Goal: Book appointment/travel/reservation

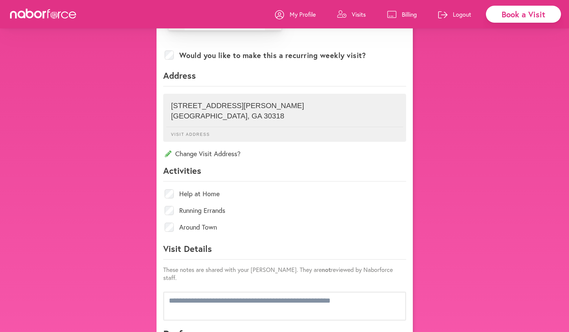
scroll to position [442, 0]
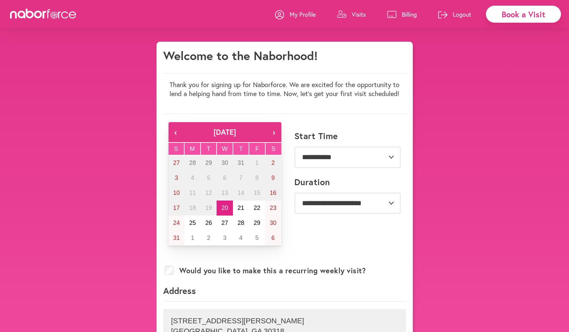
click at [352, 17] on p "Visits" at bounding box center [359, 14] width 14 height 8
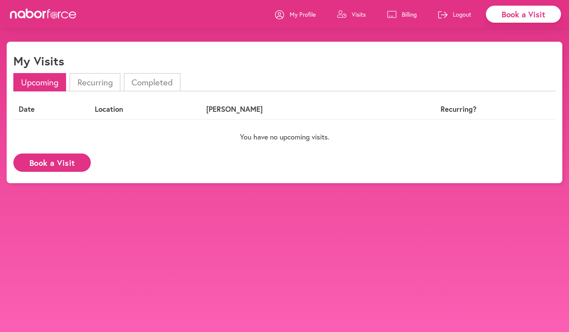
click at [50, 167] on button "Book a Visit" at bounding box center [51, 163] width 77 height 18
drag, startPoint x: 238, startPoint y: 136, endPoint x: 345, endPoint y: 134, distance: 106.9
click at [345, 134] on p "You have no upcoming visits." at bounding box center [284, 137] width 543 height 9
click at [342, 18] on div at bounding box center [341, 17] width 9 height 14
click at [507, 12] on div "Book a Visit" at bounding box center [523, 14] width 75 height 17
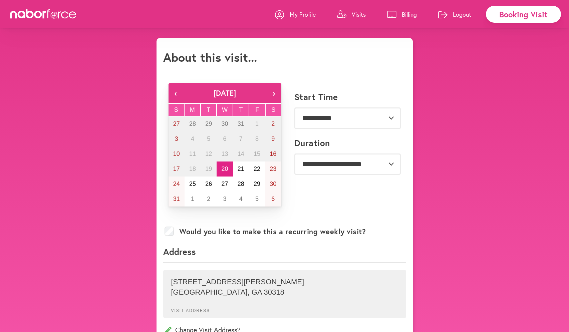
scroll to position [204, 0]
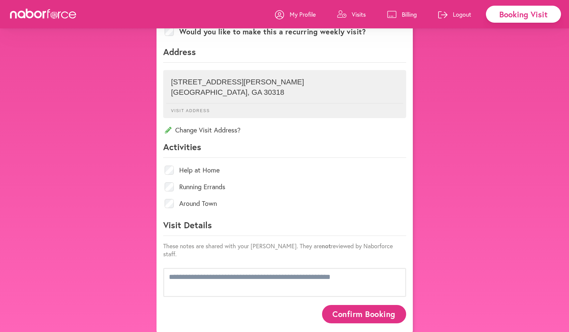
click at [468, 108] on div "**********" at bounding box center [284, 86] width 569 height 496
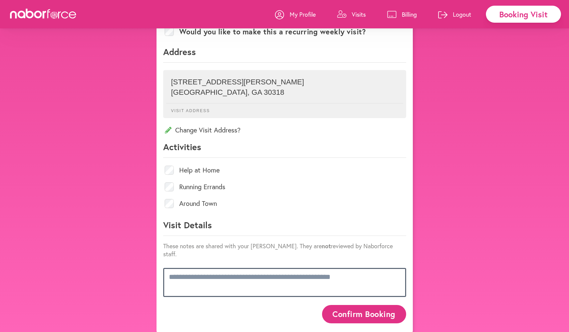
click at [320, 274] on textarea at bounding box center [284, 282] width 243 height 29
click at [306, 268] on textarea at bounding box center [284, 282] width 243 height 29
click at [313, 276] on textarea at bounding box center [284, 282] width 243 height 29
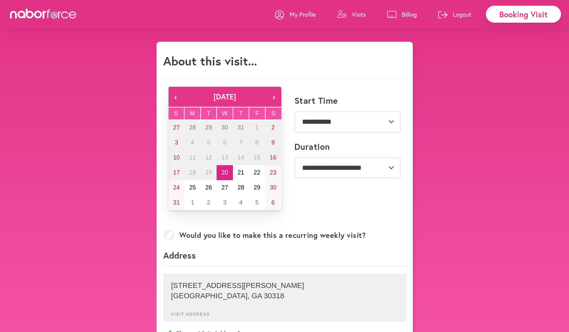
click at [295, 12] on p "My Profile" at bounding box center [303, 14] width 26 height 8
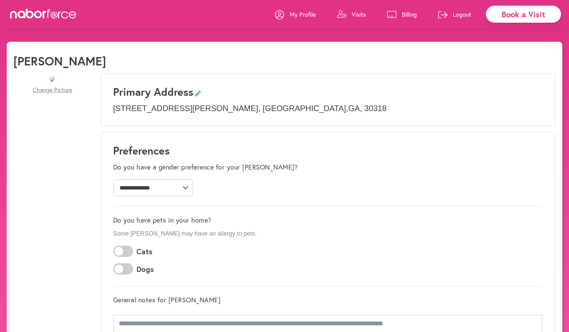
scroll to position [320, 0]
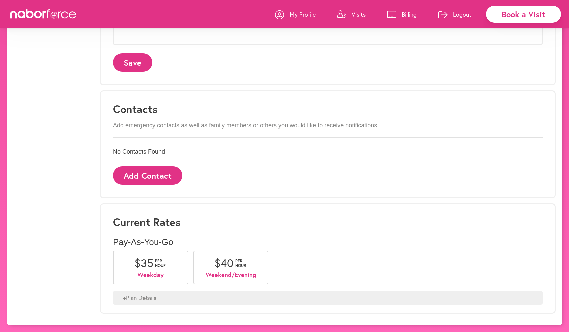
click at [298, 19] on link "My Profile" at bounding box center [295, 14] width 41 height 20
click at [162, 300] on div "+ Plan Details" at bounding box center [328, 298] width 430 height 14
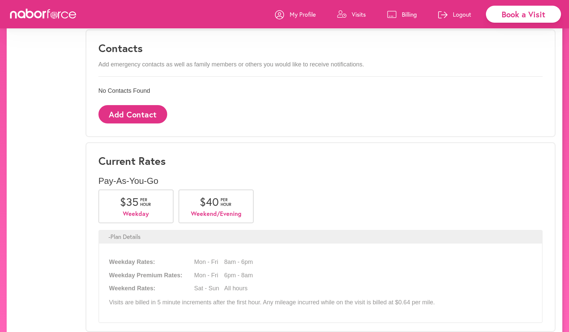
scroll to position [399, 0]
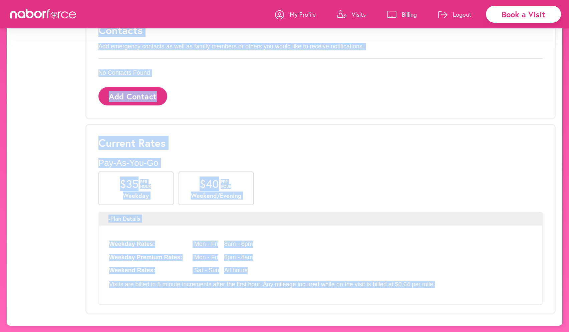
drag, startPoint x: 92, startPoint y: 120, endPoint x: 548, endPoint y: 300, distance: 490.7
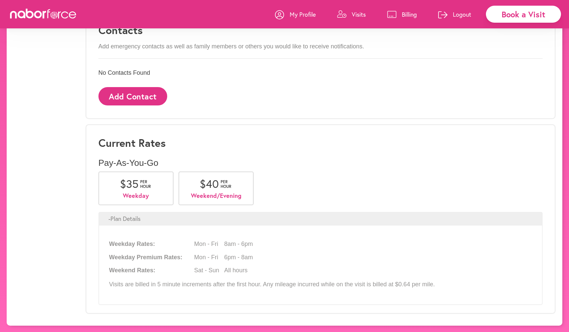
click at [547, 308] on div "Current Rates Pay-As-You-Go $ 35 per hour Weekday $ 40 per hour Weekend/Evening…" at bounding box center [321, 219] width 471 height 190
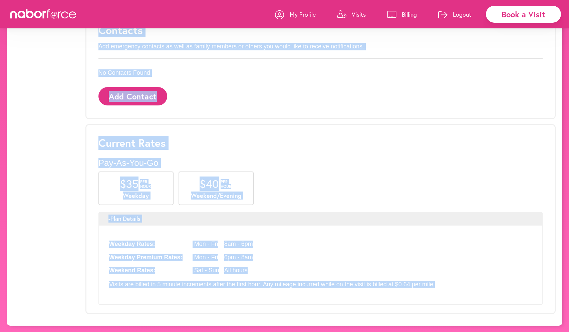
drag, startPoint x: 546, startPoint y: 309, endPoint x: 74, endPoint y: 129, distance: 505.7
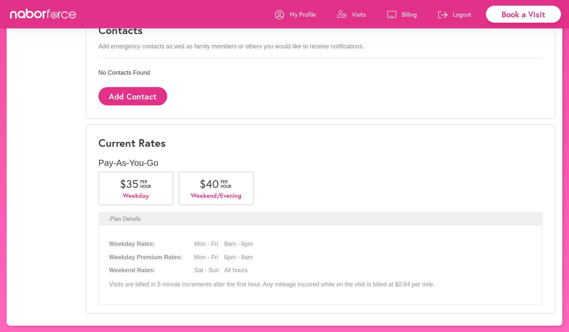
drag, startPoint x: 94, startPoint y: 121, endPoint x: 574, endPoint y: 332, distance: 525.0
